Goal: Transaction & Acquisition: Book appointment/travel/reservation

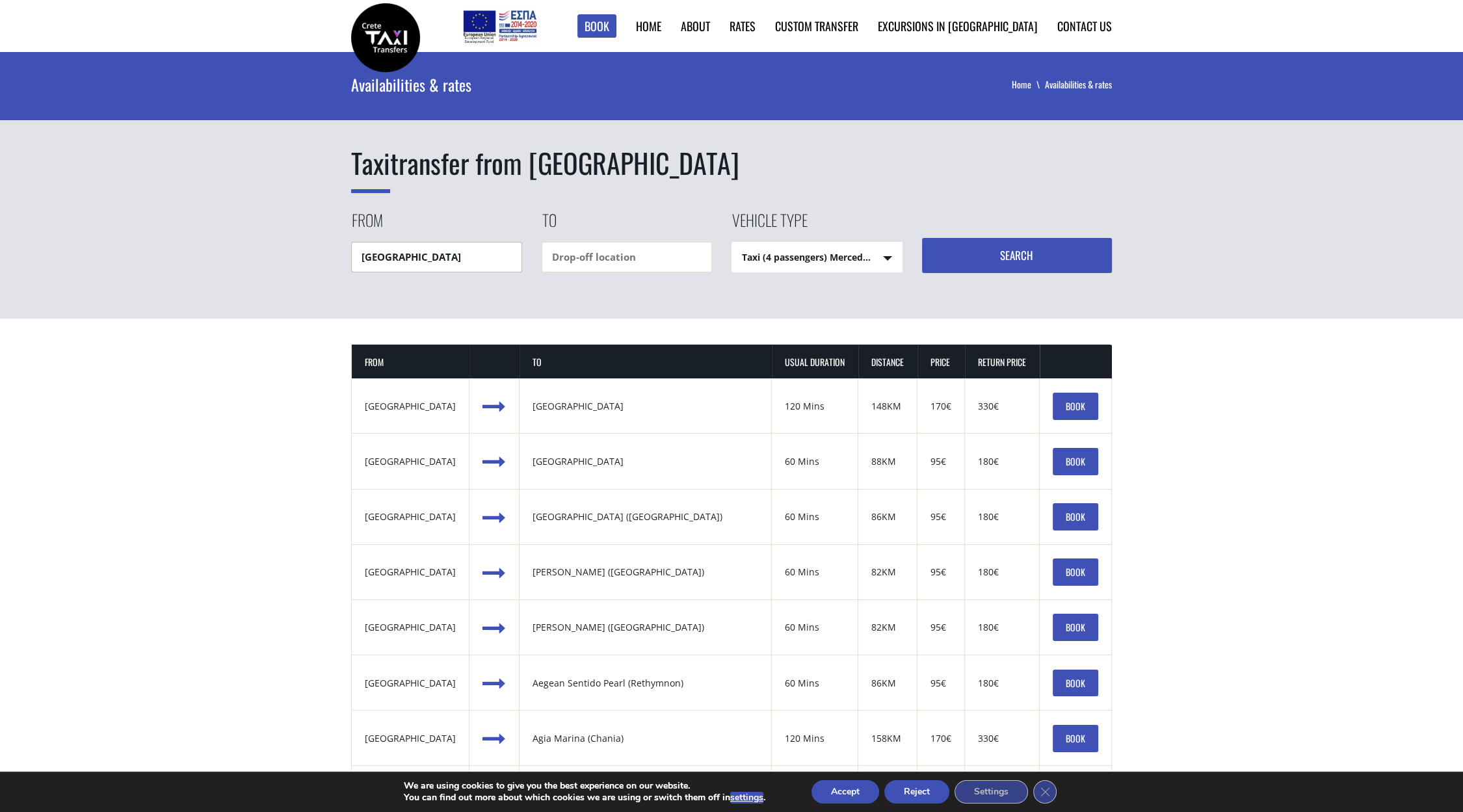
click at [472, 253] on input "[GEOGRAPHIC_DATA]" at bounding box center [437, 257] width 171 height 31
click at [779, 260] on select "Taxi (4 passengers) Mercedes E Class Mini Van (7 passengers) Mercedes Vito Mini…" at bounding box center [816, 258] width 170 height 31
click at [458, 252] on input "[GEOGRAPHIC_DATA]" at bounding box center [437, 257] width 171 height 31
type input "scaleta"
click at [645, 255] on input "text" at bounding box center [627, 257] width 171 height 31
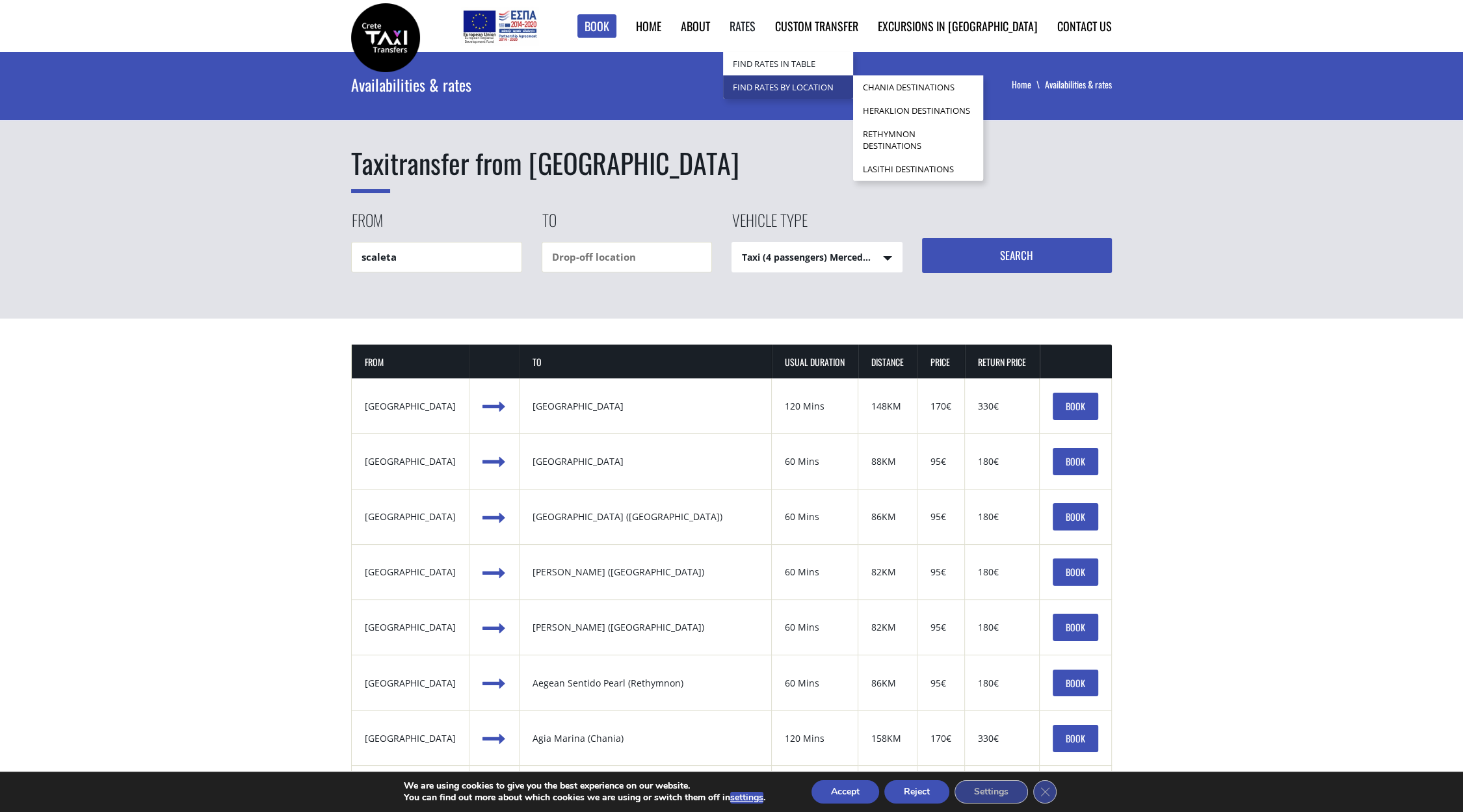
click at [817, 87] on link "Find Rates by Location" at bounding box center [787, 87] width 130 height 23
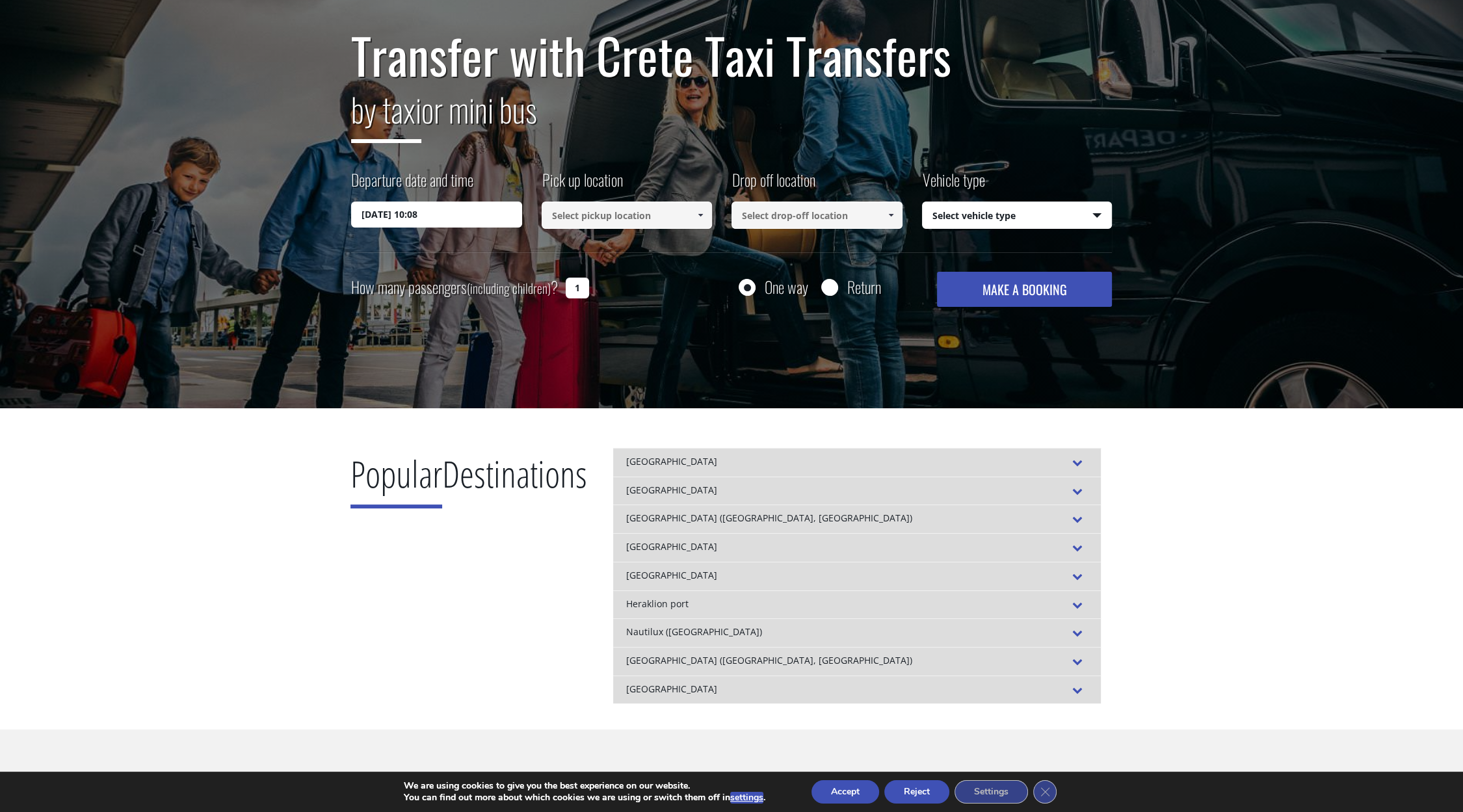
scroll to position [109, 0]
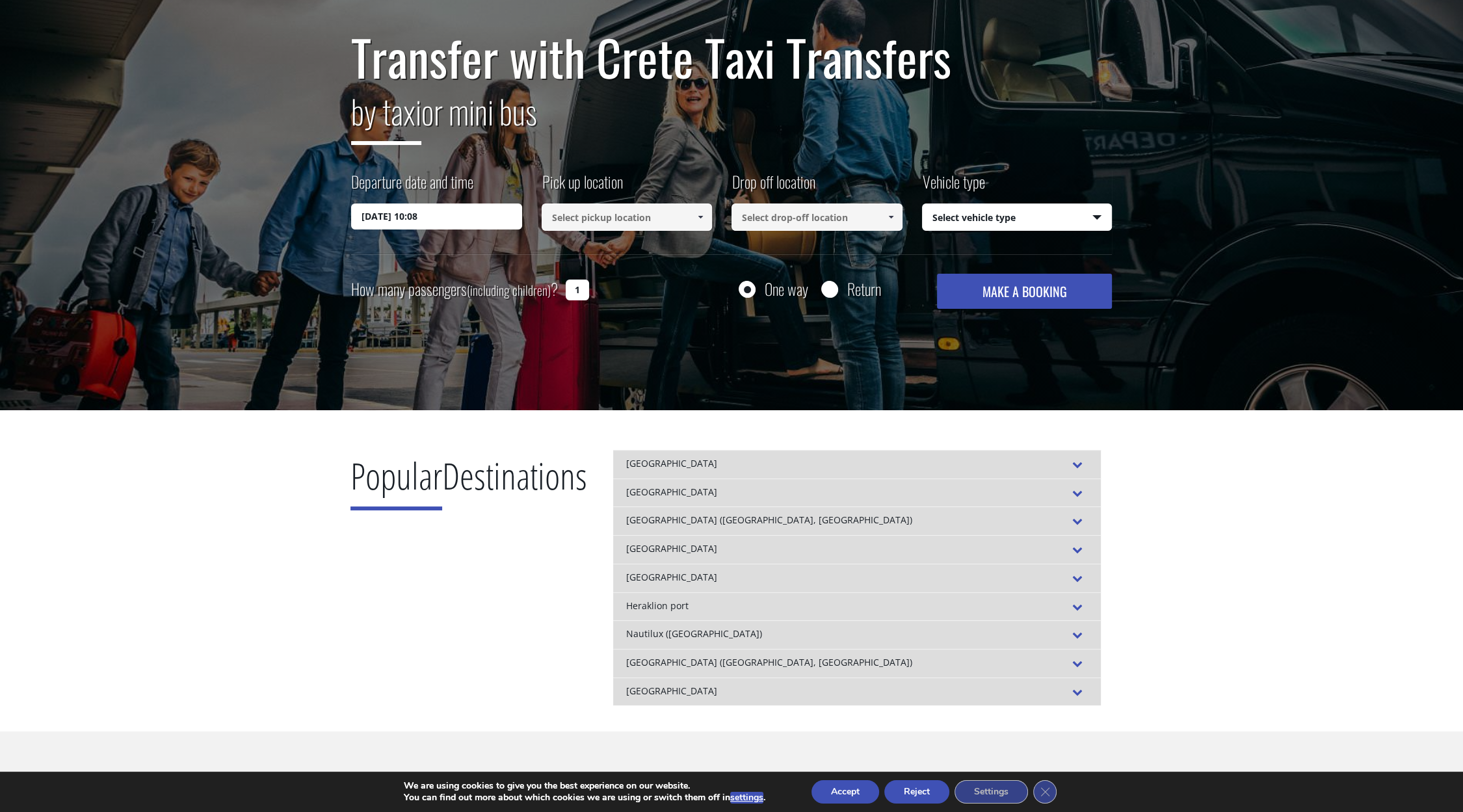
click at [698, 215] on span at bounding box center [700, 217] width 11 height 11
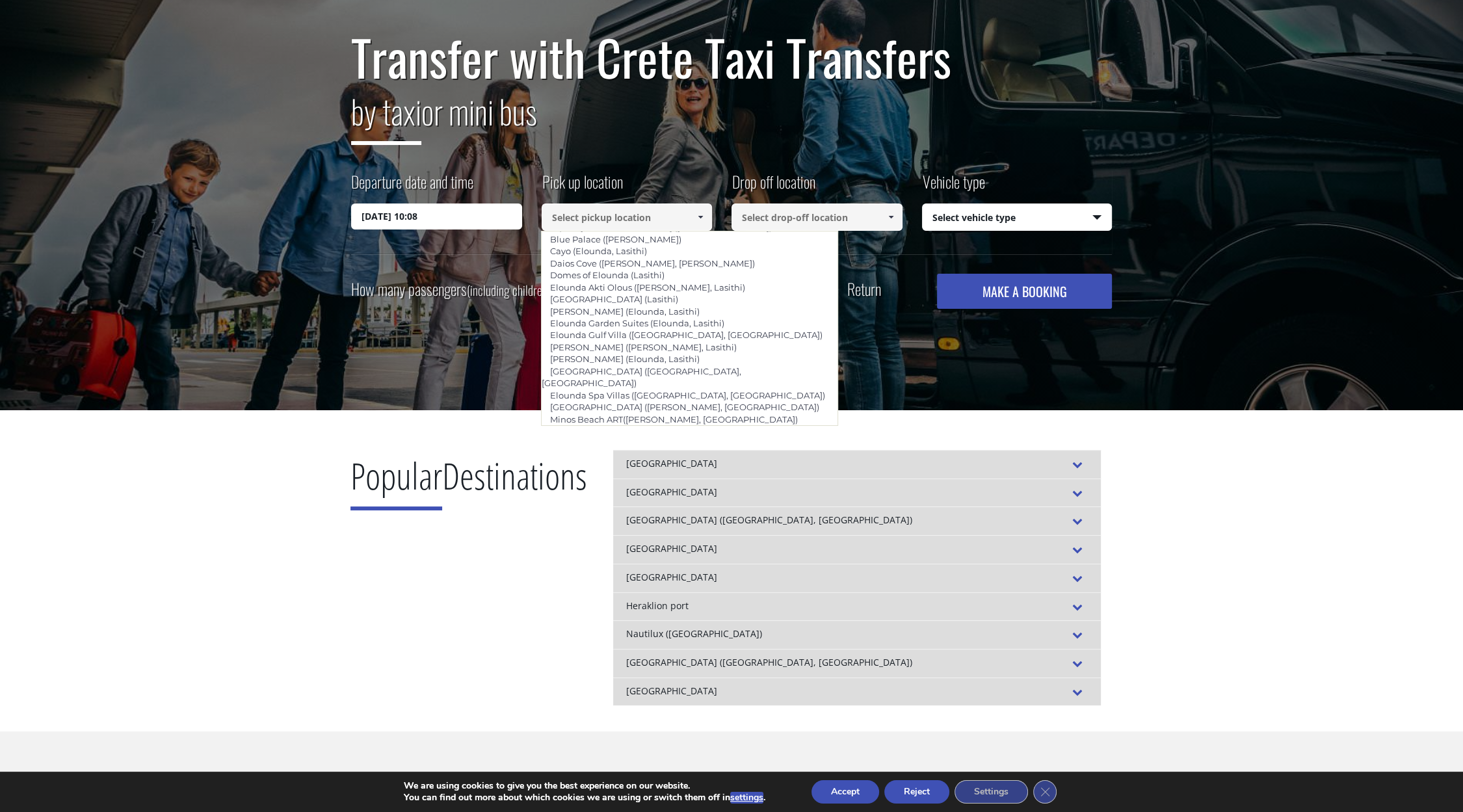
scroll to position [1844, 0]
click at [665, 582] on li "Skaleta ([GEOGRAPHIC_DATA])" at bounding box center [689, 587] width 296 height 11
type input "Skaleta ([GEOGRAPHIC_DATA])"
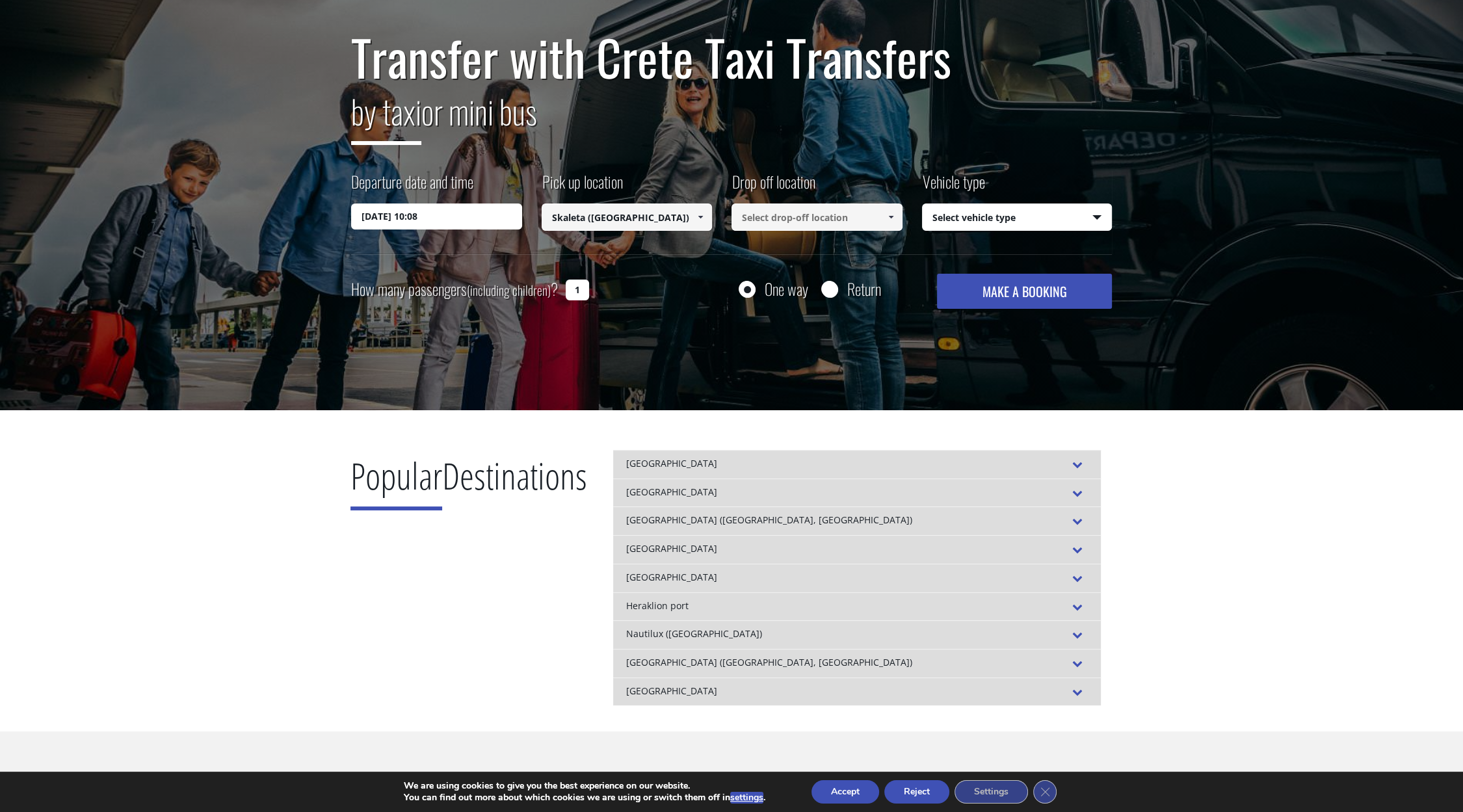
click at [806, 220] on input at bounding box center [816, 217] width 171 height 27
click at [889, 213] on span at bounding box center [890, 217] width 11 height 11
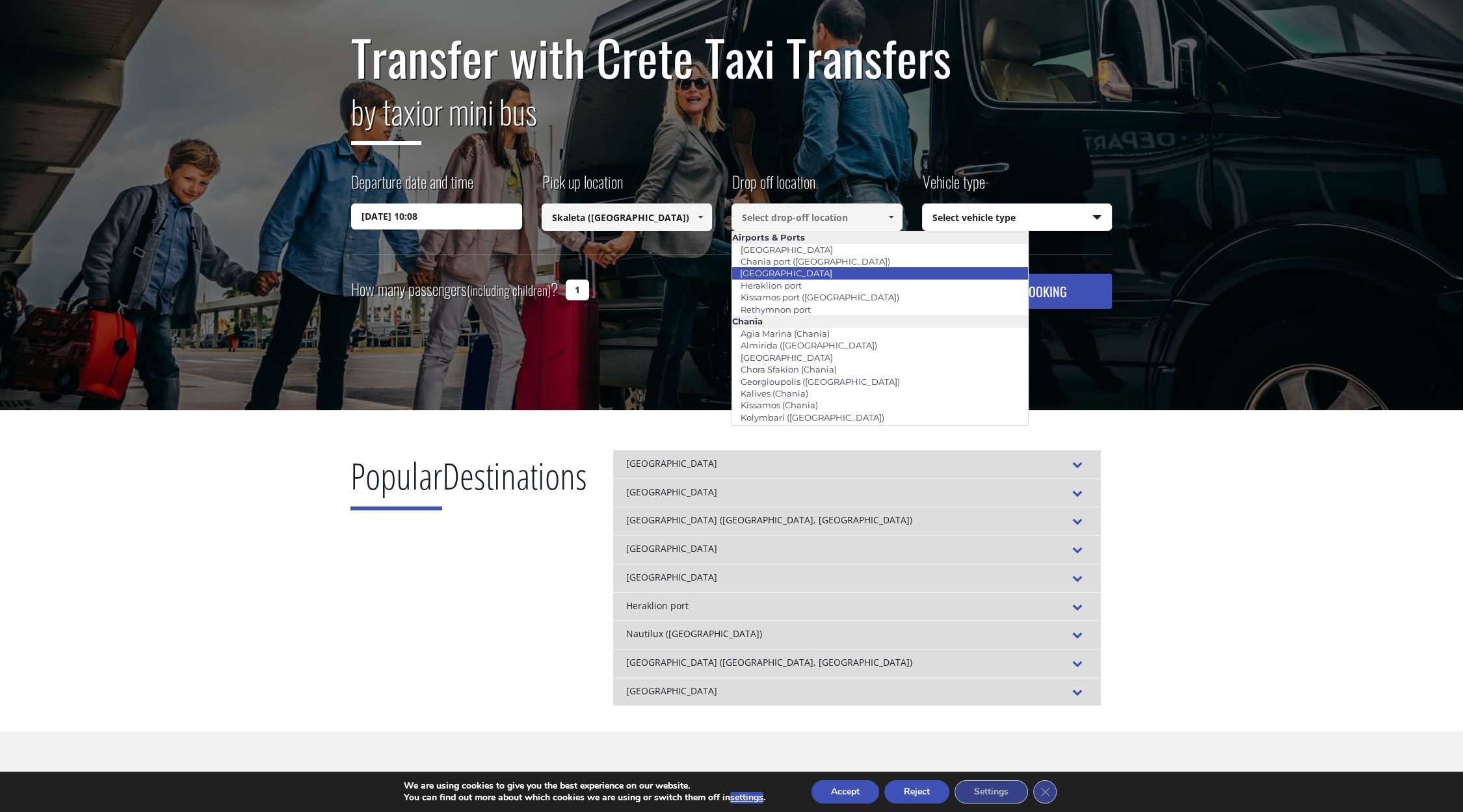
click at [849, 274] on li "[GEOGRAPHIC_DATA]" at bounding box center [880, 273] width 296 height 11
type input "[GEOGRAPHIC_DATA]"
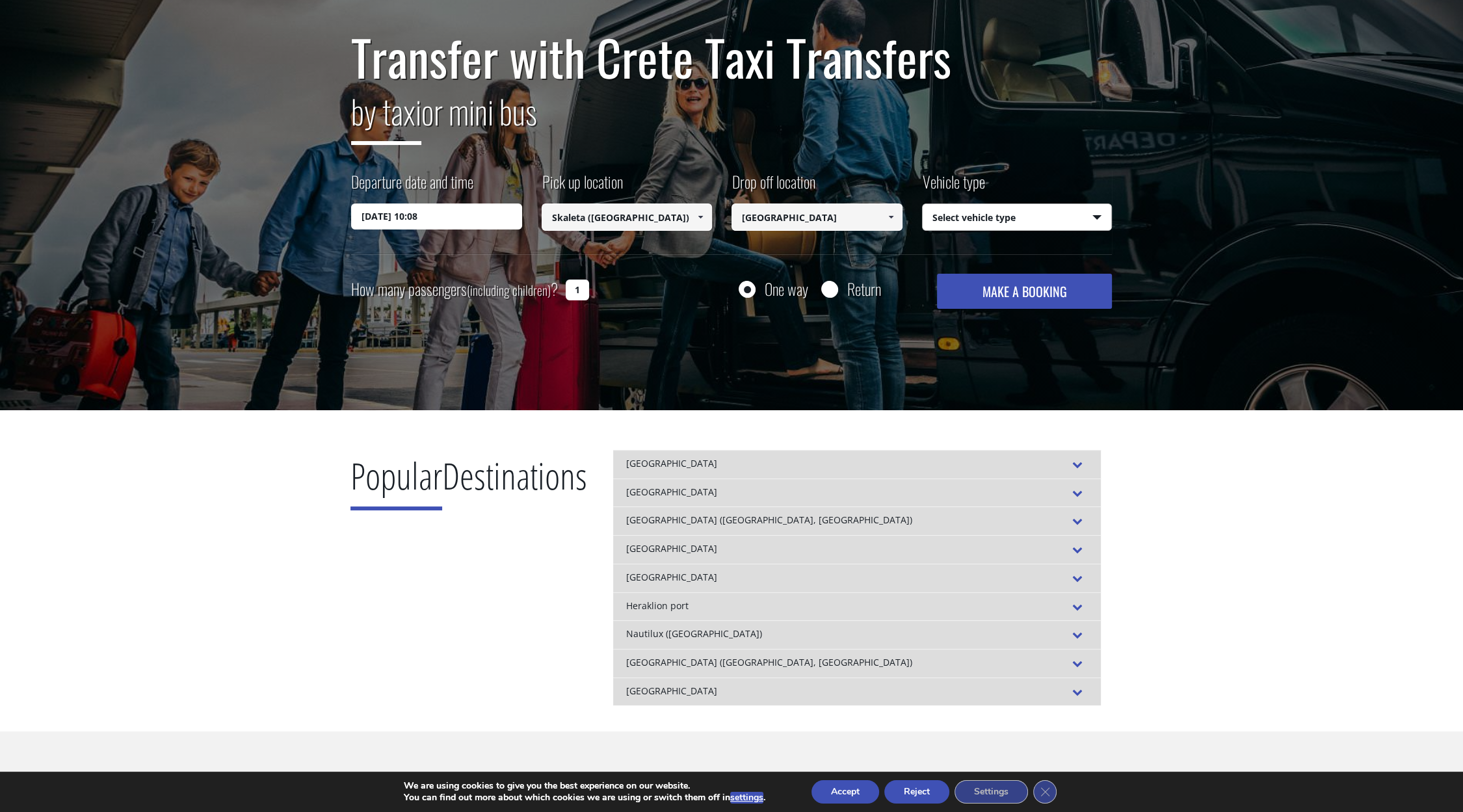
click at [1005, 215] on select "Select vehicle type Taxi (4 passengers) Mercedes E Class Mini Van (7 passengers…" at bounding box center [1017, 218] width 189 height 27
select select "540"
click at [922, 204] on select "Select vehicle type Taxi (4 passengers) Mercedes E Class Mini Van (7 passengers…" at bounding box center [1017, 218] width 189 height 27
click at [575, 290] on input "1" at bounding box center [577, 289] width 23 height 21
type input "2"
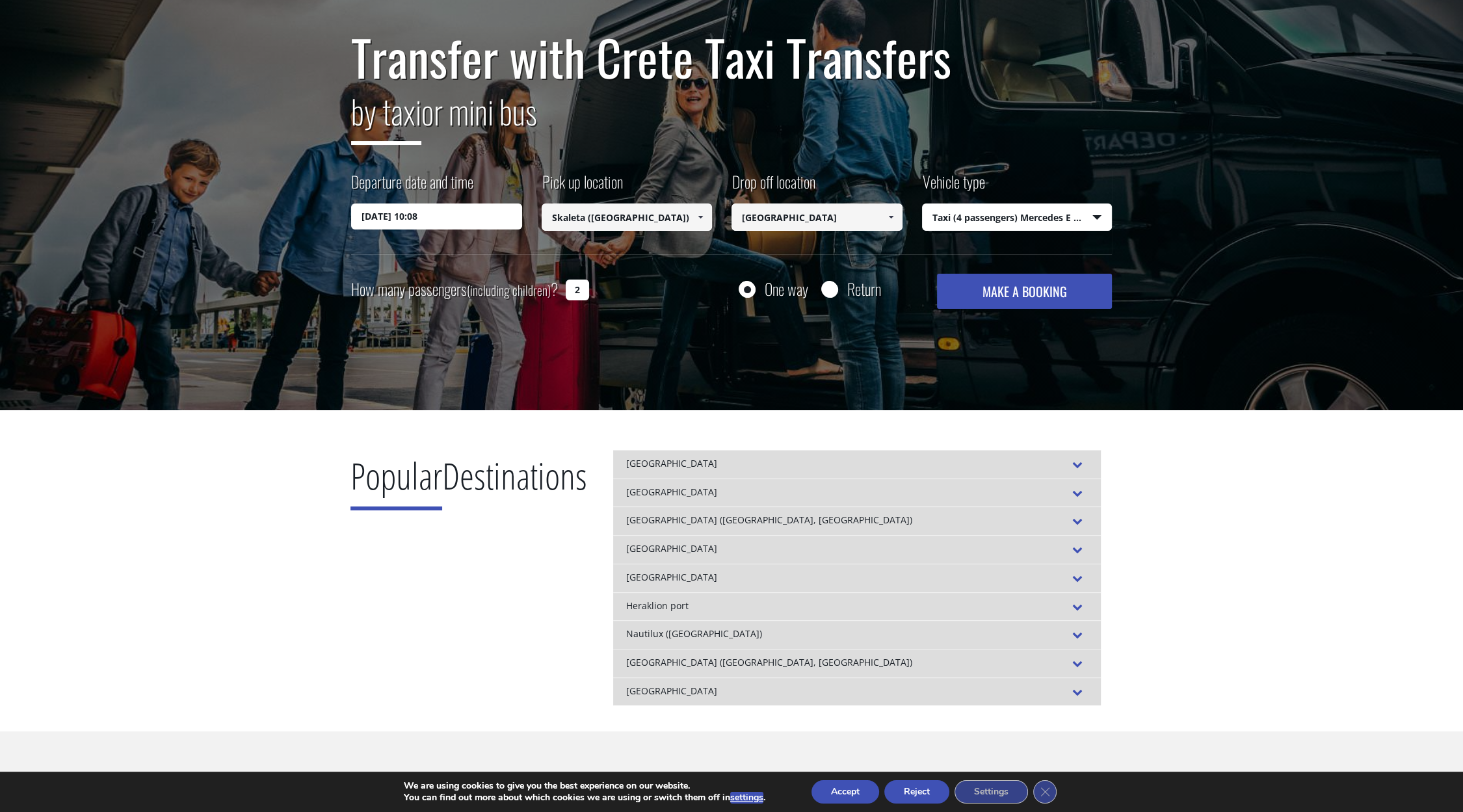
click at [1030, 292] on button "MAKE A BOOKING" at bounding box center [1024, 291] width 175 height 35
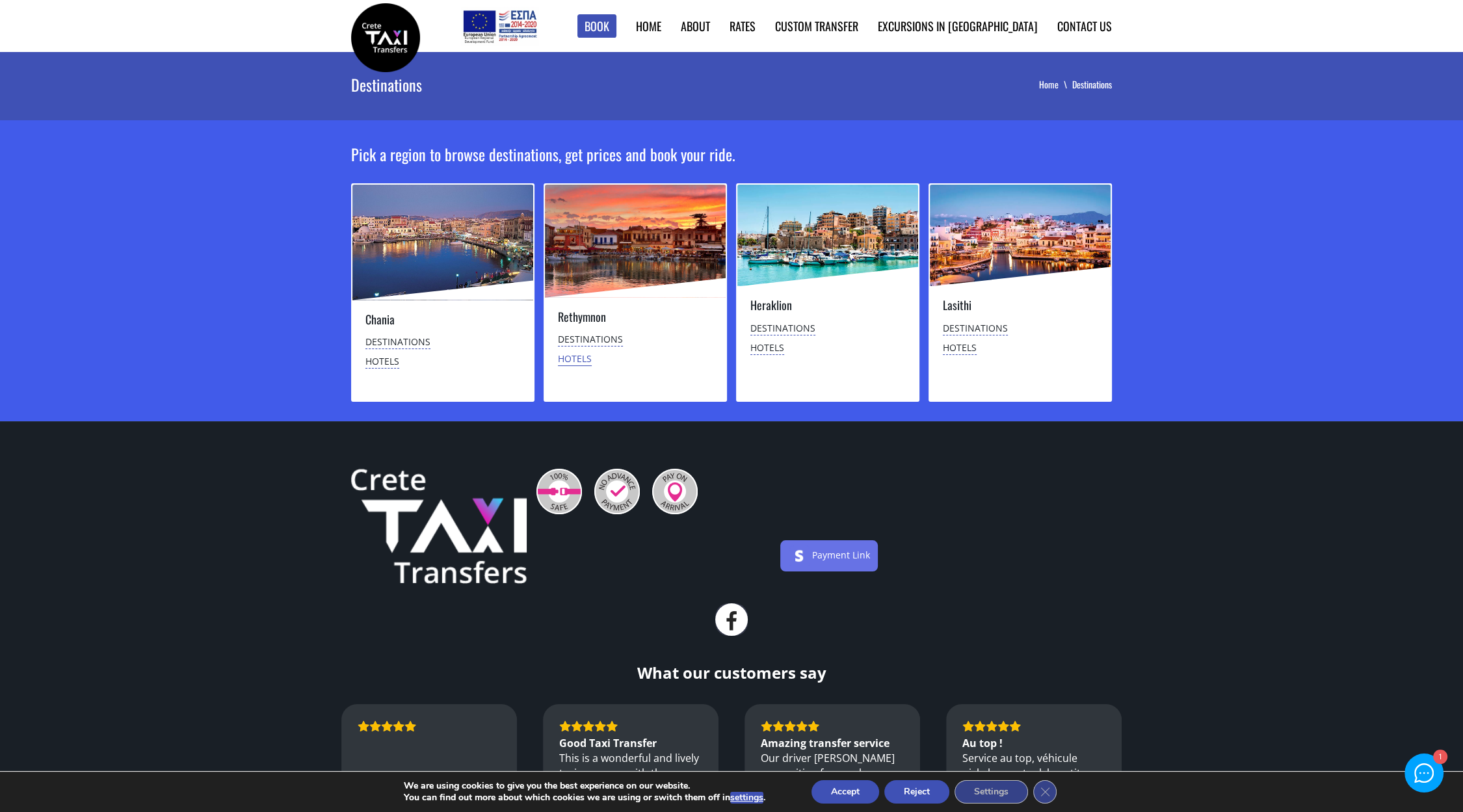
click at [575, 358] on link "Hotels" at bounding box center [575, 358] width 34 height 14
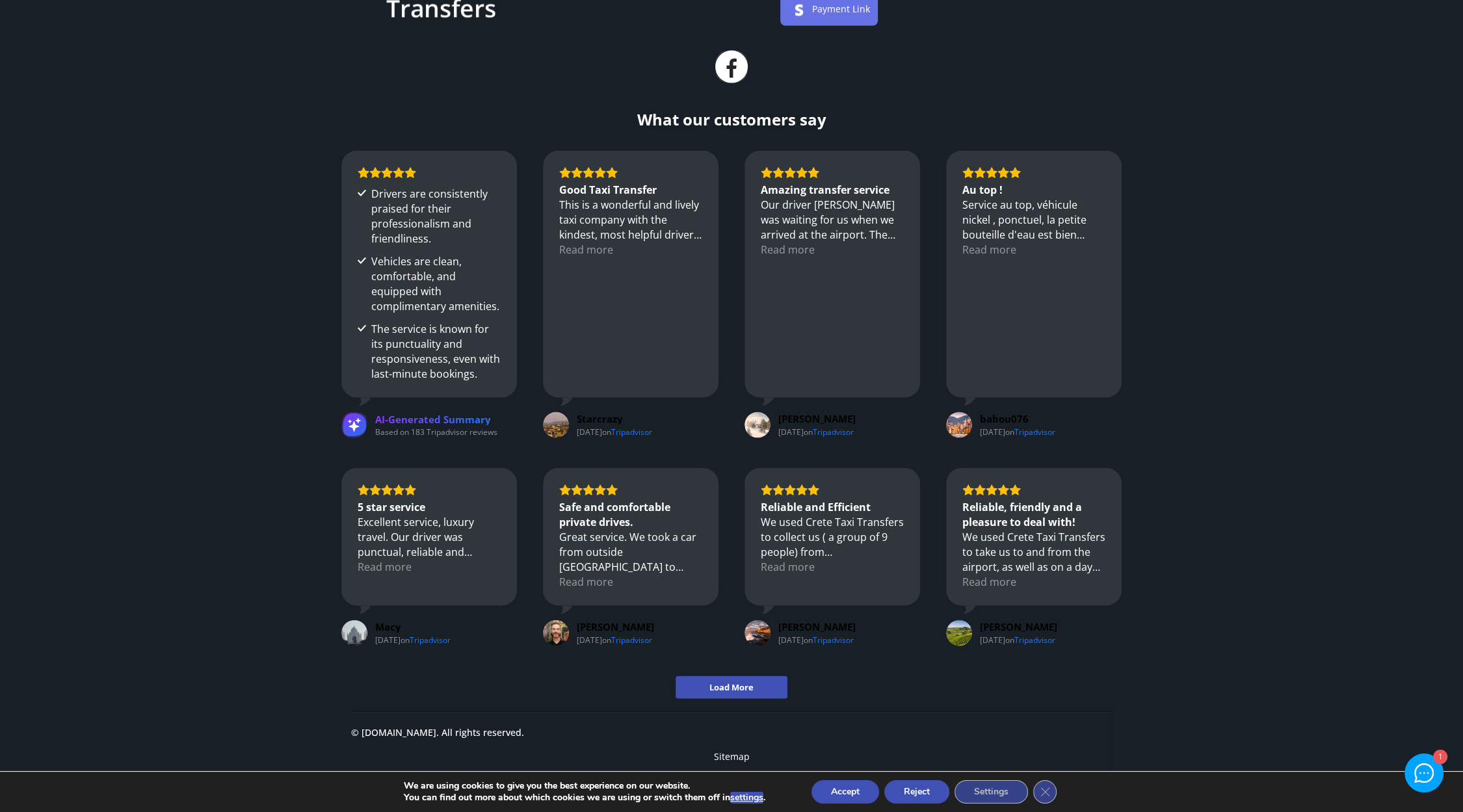
scroll to position [1131, 0]
